Goal: Check status

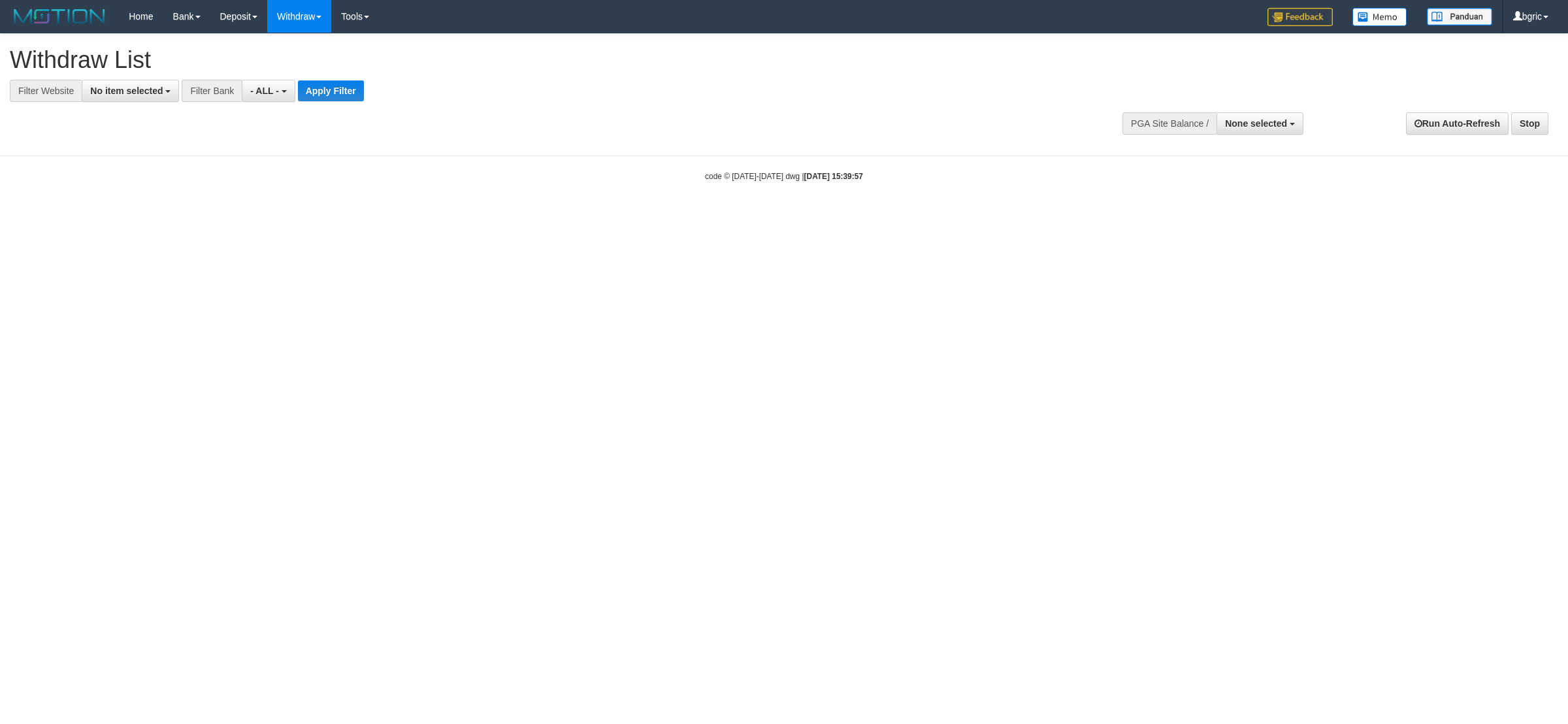
select select
click at [1271, 119] on span "None selected" at bounding box center [1255, 123] width 62 height 10
click at [1237, 184] on label "[ISPORT] AFABOLA" at bounding box center [1241, 189] width 122 height 17
select select "****"
click at [1092, 155] on div at bounding box center [784, 155] width 1548 height 1
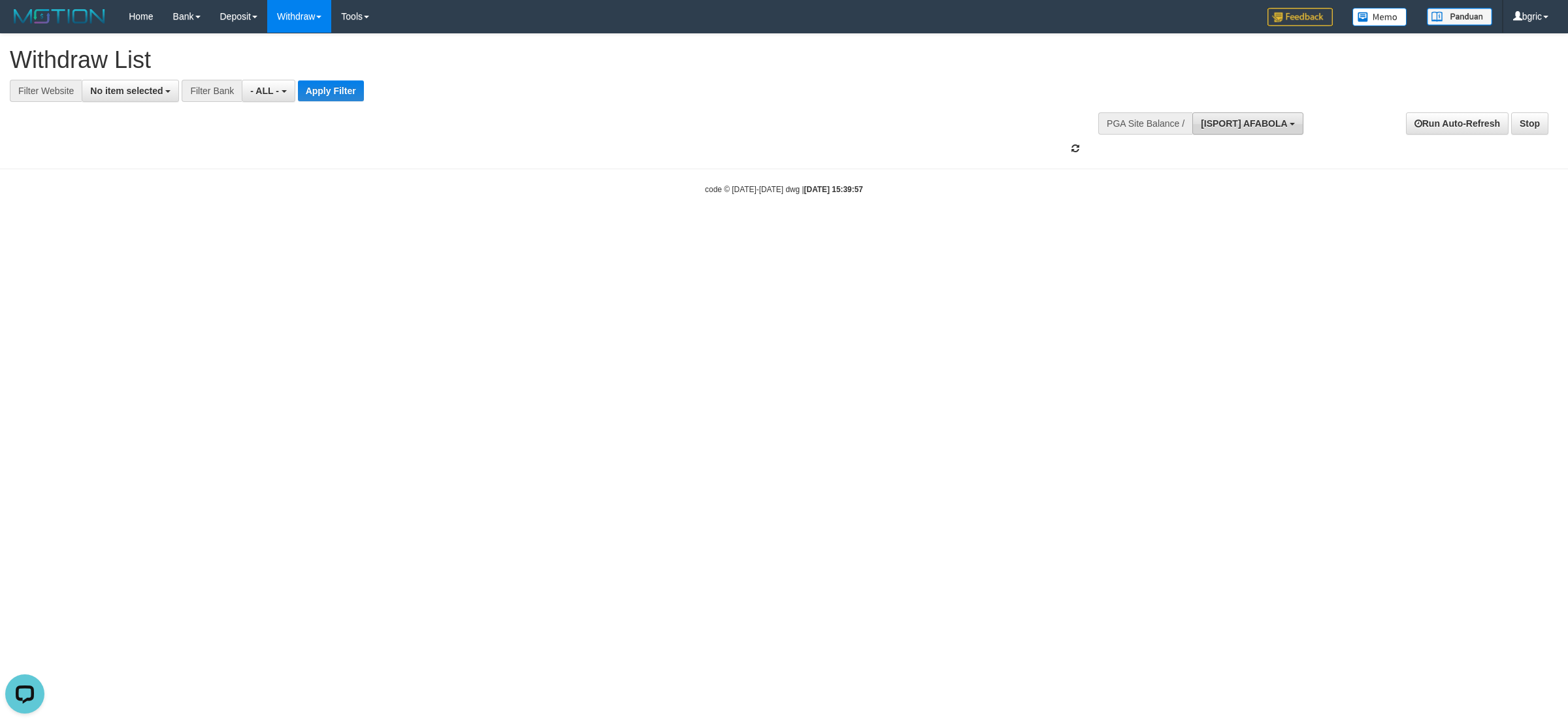
click at [1283, 128] on span "[ISPORT] AFABOLA" at bounding box center [1244, 123] width 86 height 10
click at [1259, 188] on label "[ISPORT] AFABOLA" at bounding box center [1241, 189] width 122 height 17
click at [1382, 128] on div "Run Auto-Refresh Stop" at bounding box center [1434, 123] width 248 height 22
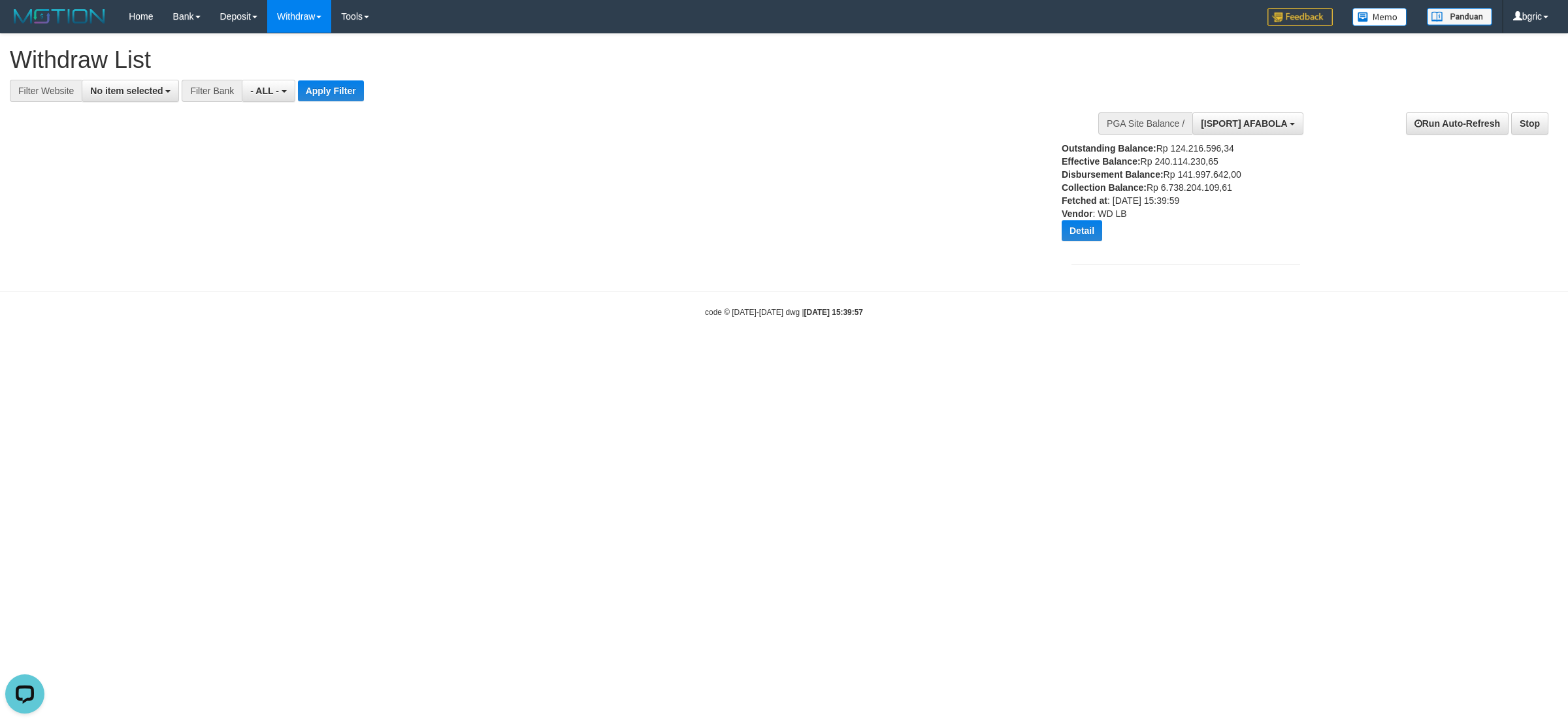
click at [1078, 220] on div "Outstanding Balance: Rp 124.216.596,34 Effective Balance: Rp 240.114.230,65 Dis…" at bounding box center [1164, 196] width 207 height 109
click at [1070, 231] on button "Detail" at bounding box center [1081, 231] width 41 height 21
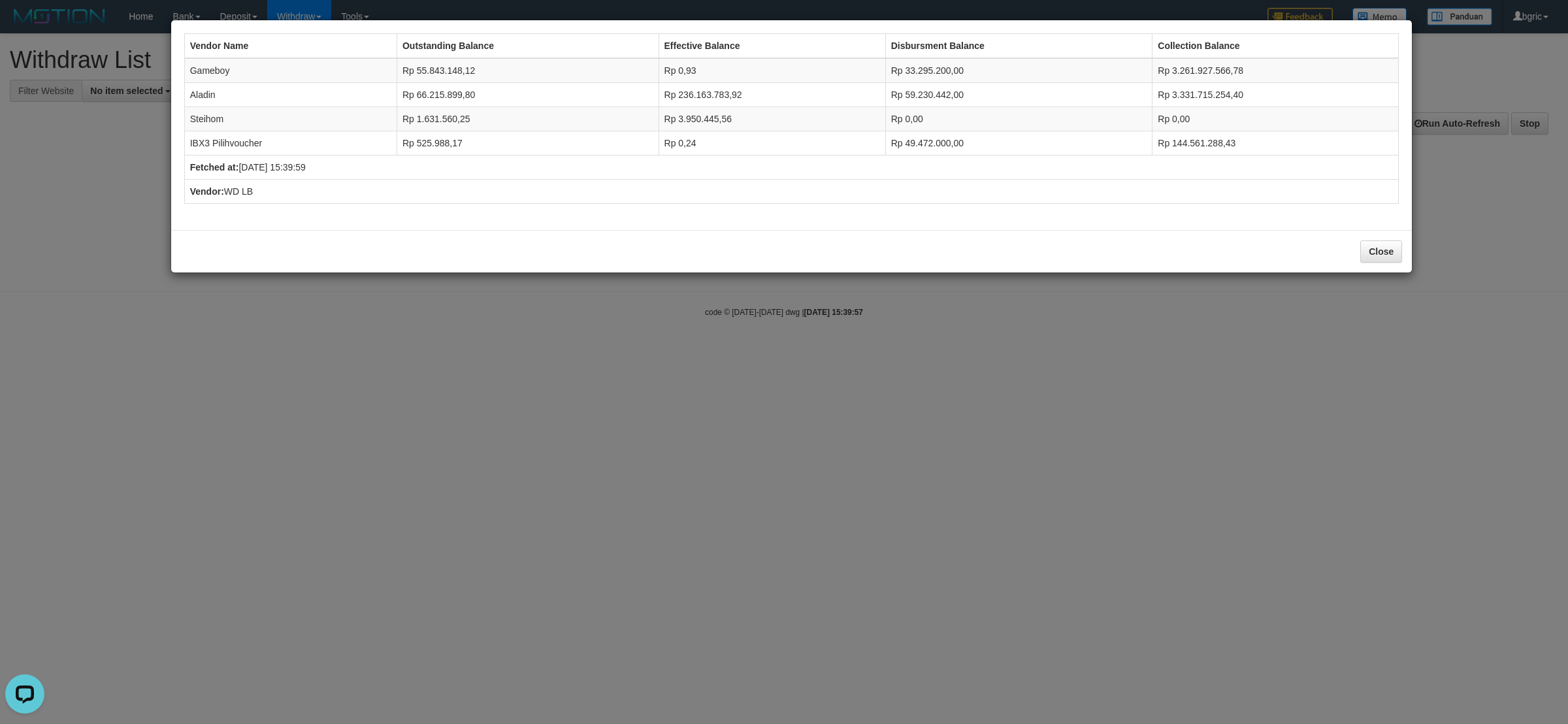
click at [1179, 339] on div "Vendor Name Outstanding Balance Effective Balance Disbursment Balance Collectio…" at bounding box center [784, 362] width 1568 height 724
